Goal: Find specific page/section: Find specific page/section

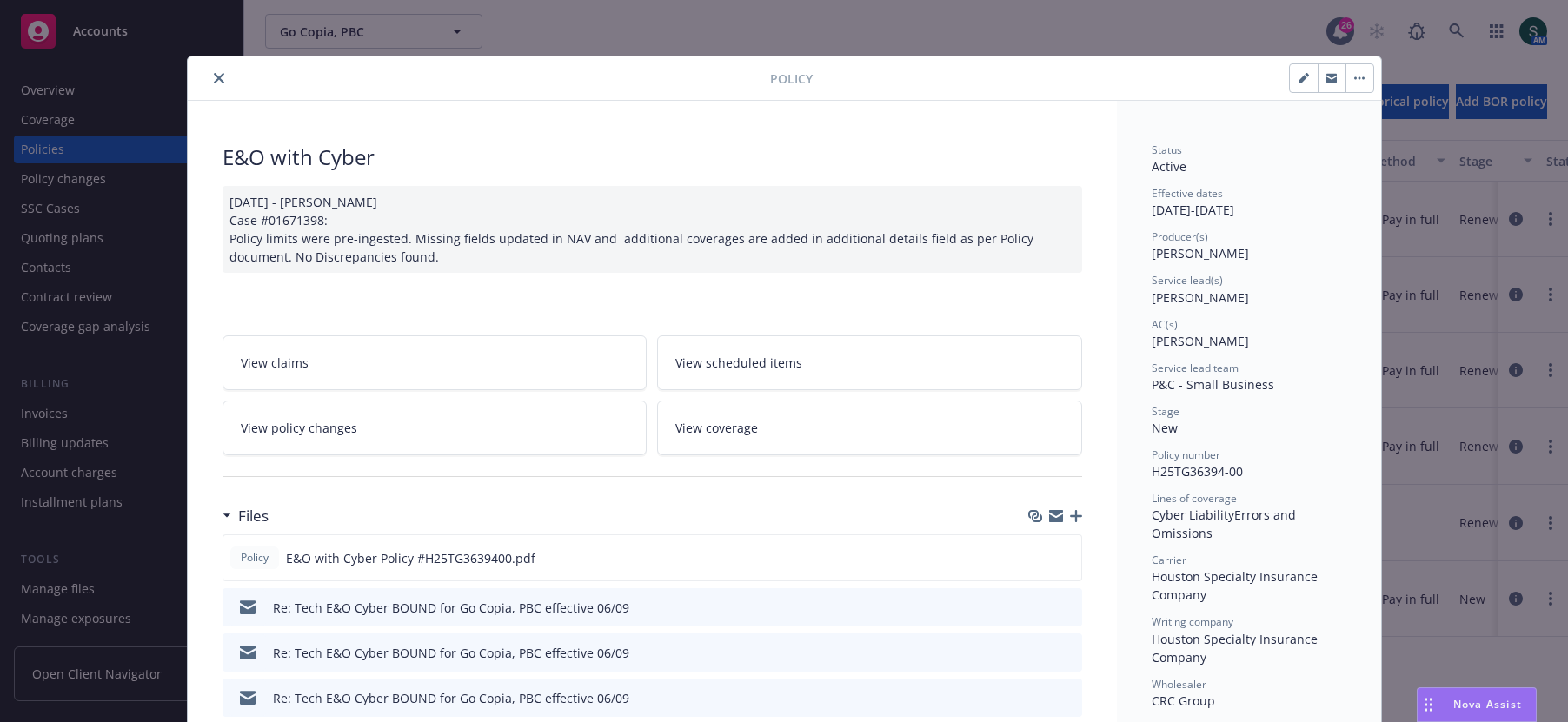
click at [208, 75] on button "close" at bounding box center [219, 79] width 21 height 21
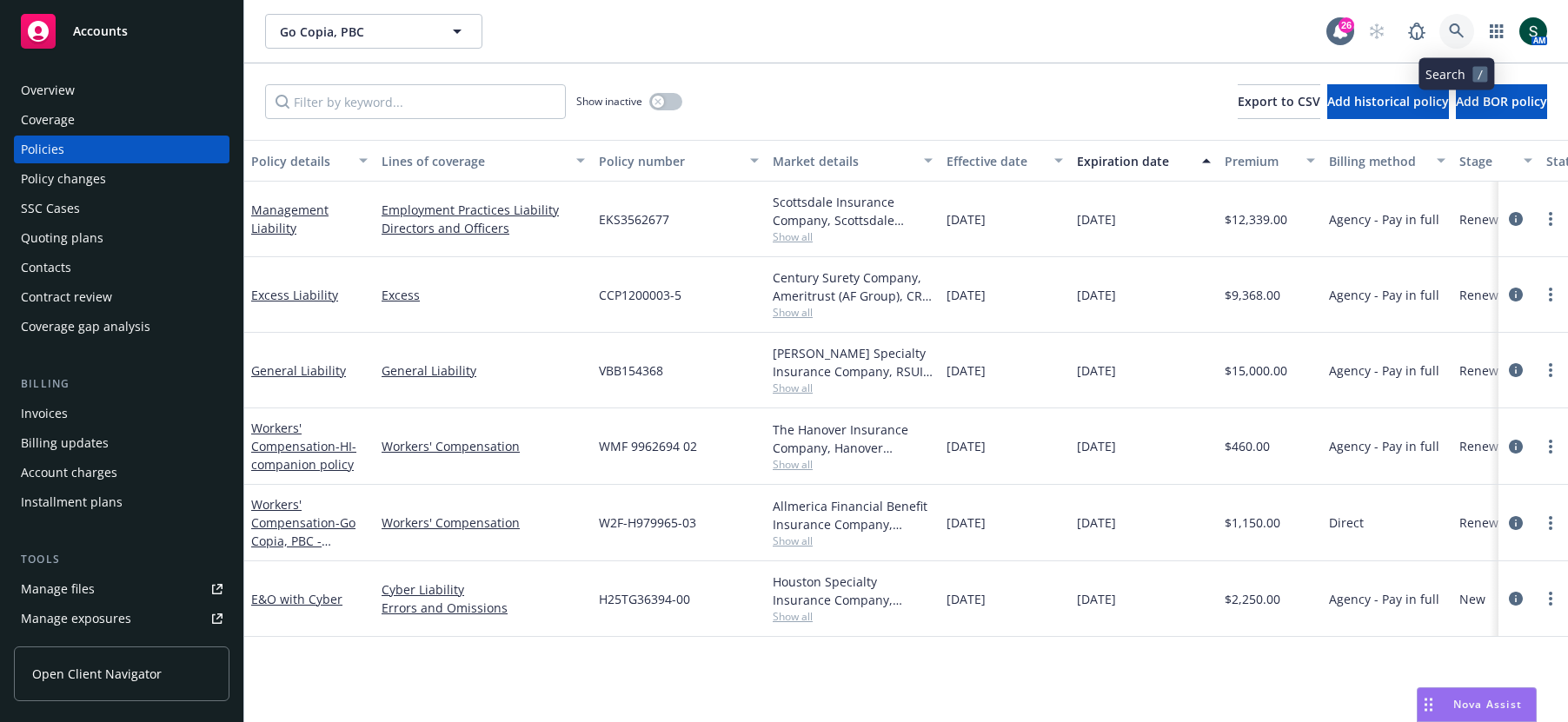
click at [1460, 26] on icon at bounding box center [1456, 31] width 16 height 16
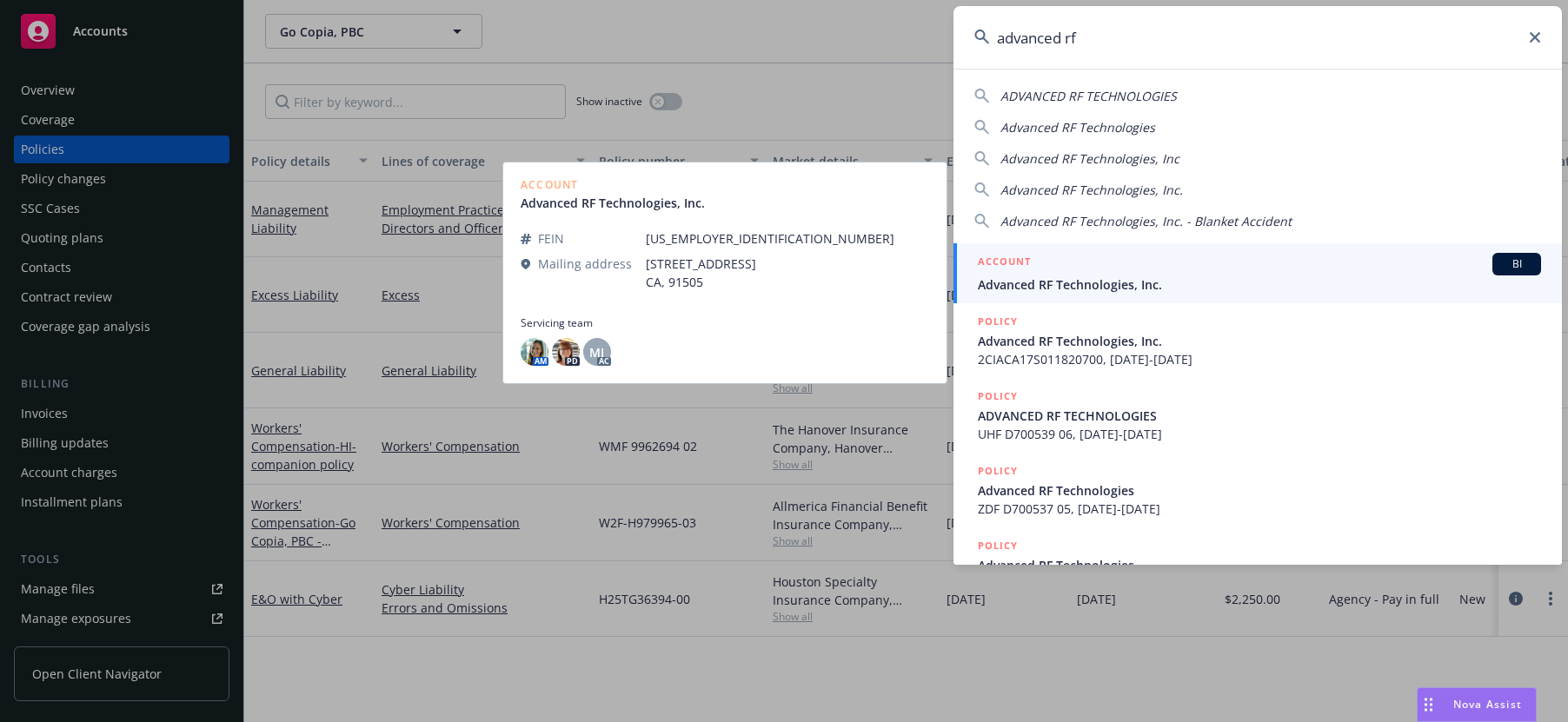
type input "advanced rf"
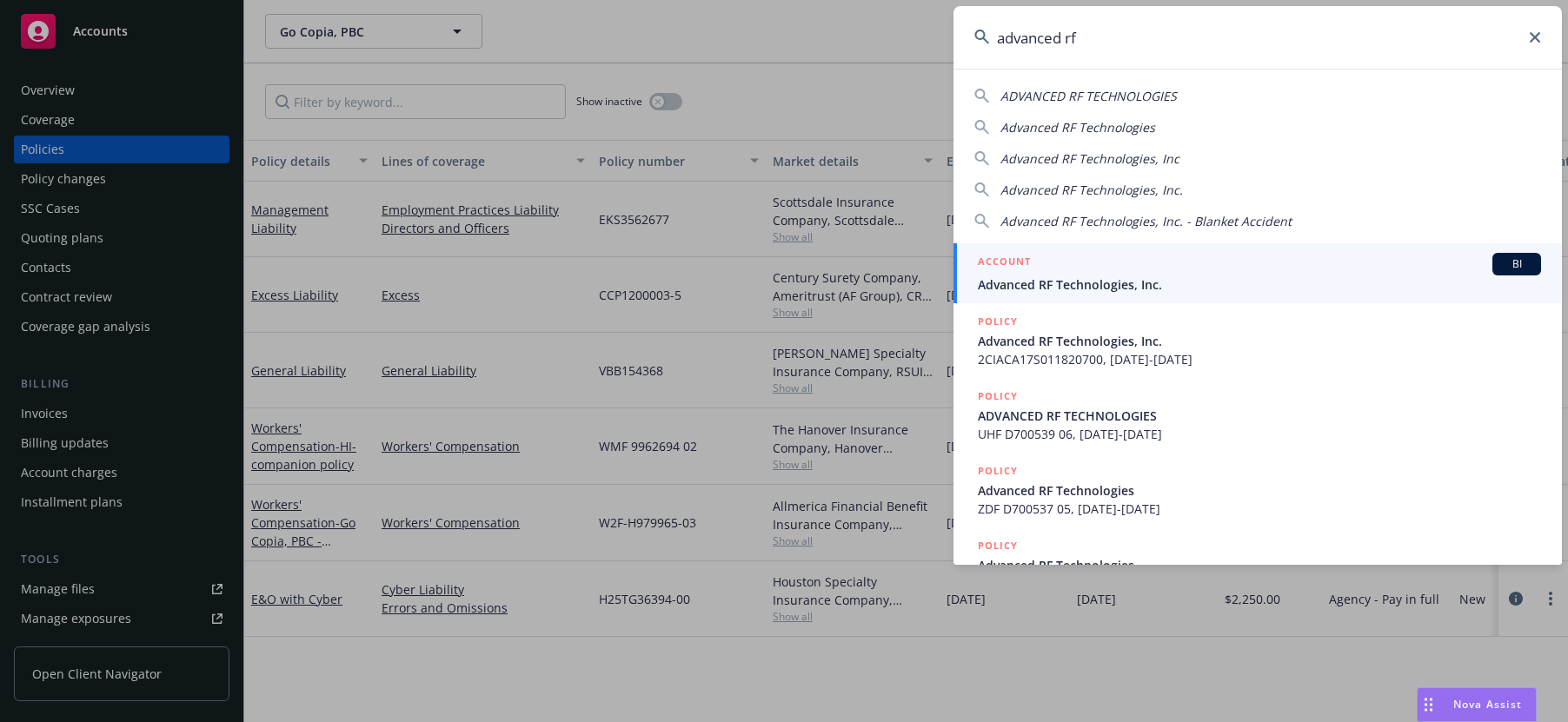
click at [1206, 273] on div "ACCOUNT BI" at bounding box center [1259, 264] width 563 height 23
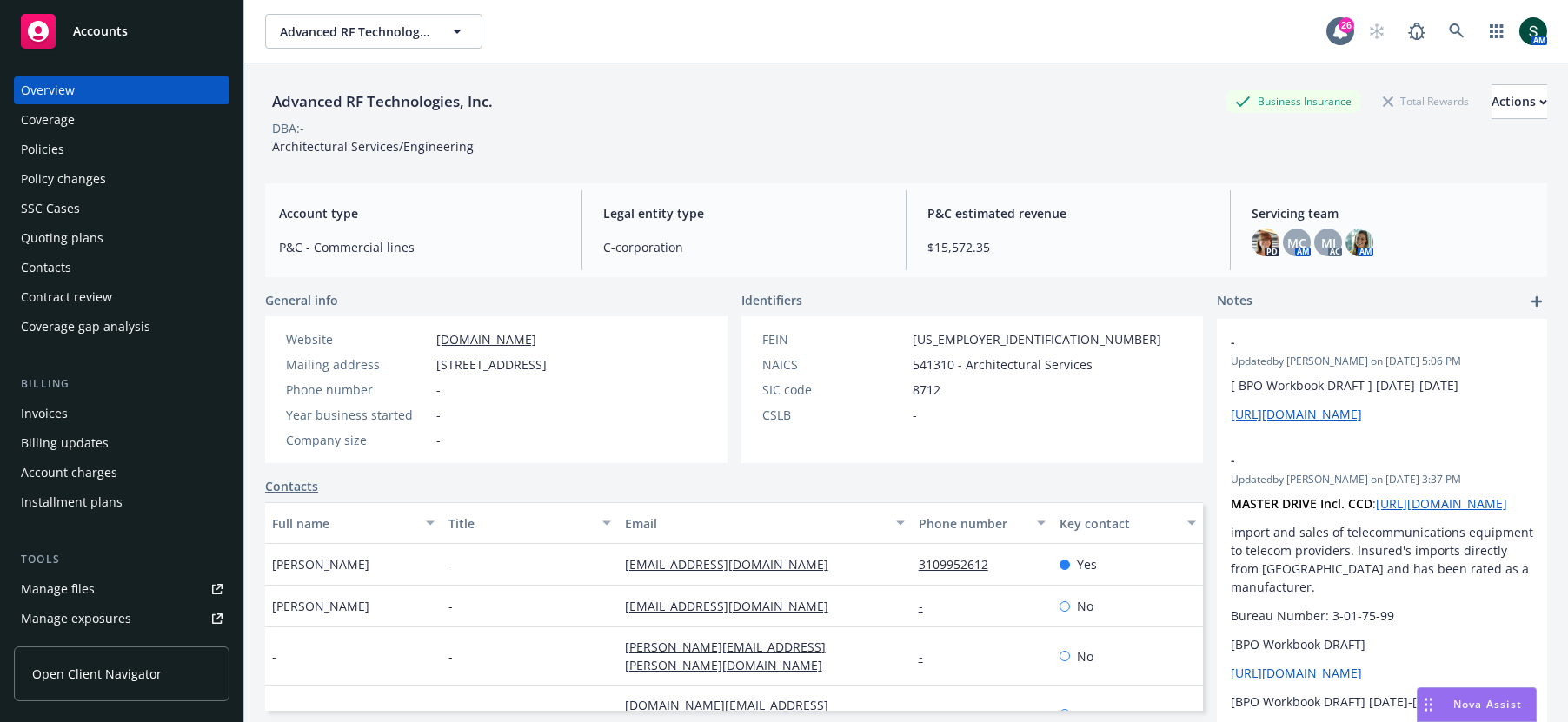
click at [116, 150] on div "Policies" at bounding box center [121, 149] width 202 height 27
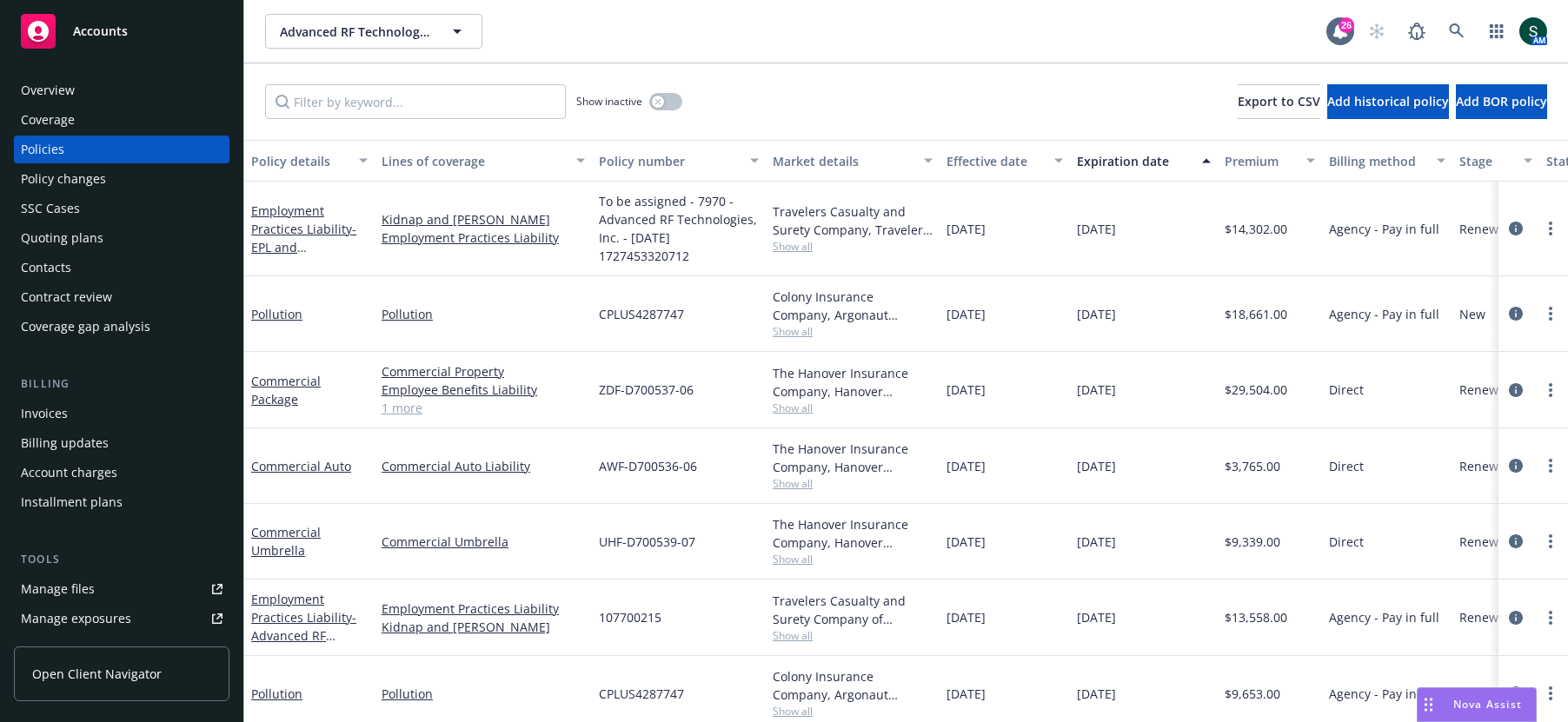
scroll to position [12, 0]
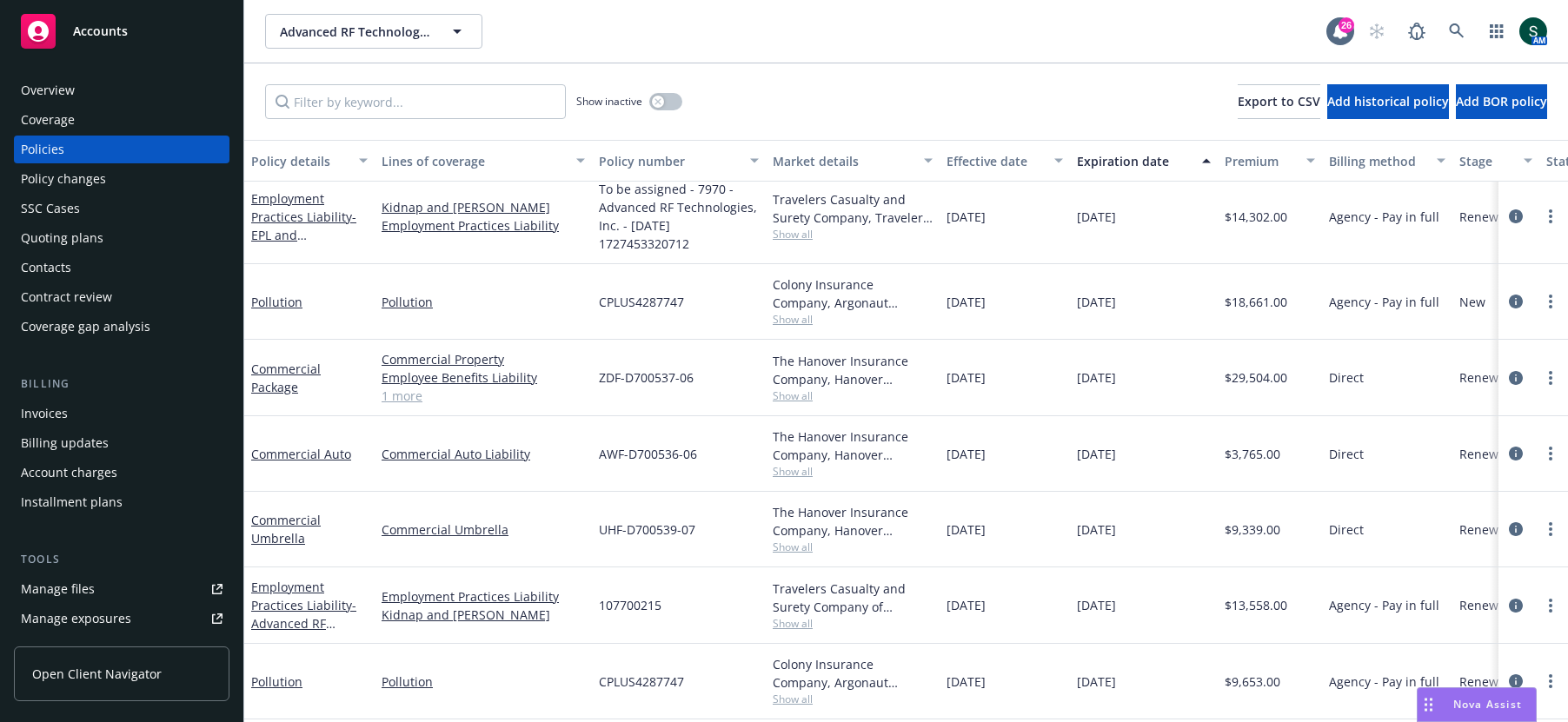
click at [657, 456] on span "AWF-D700536-06" at bounding box center [649, 453] width 98 height 18
copy span "AWF-D700536-06"
click at [645, 376] on span "ZDF-D700537-06" at bounding box center [647, 377] width 95 height 18
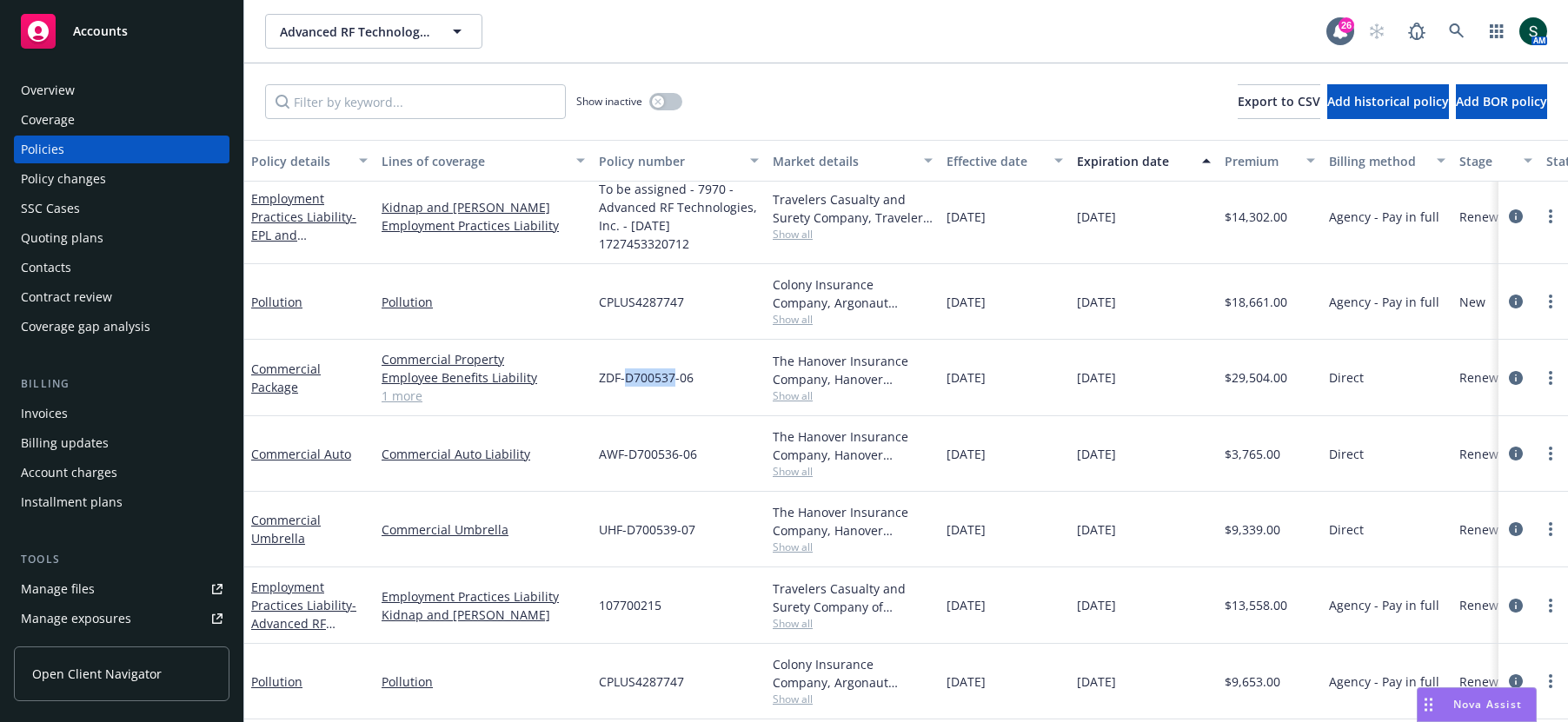
click at [645, 376] on span "ZDF-D700537-06" at bounding box center [647, 377] width 95 height 18
copy span "ZDF-D700537-06"
